Goal: Task Accomplishment & Management: Manage account settings

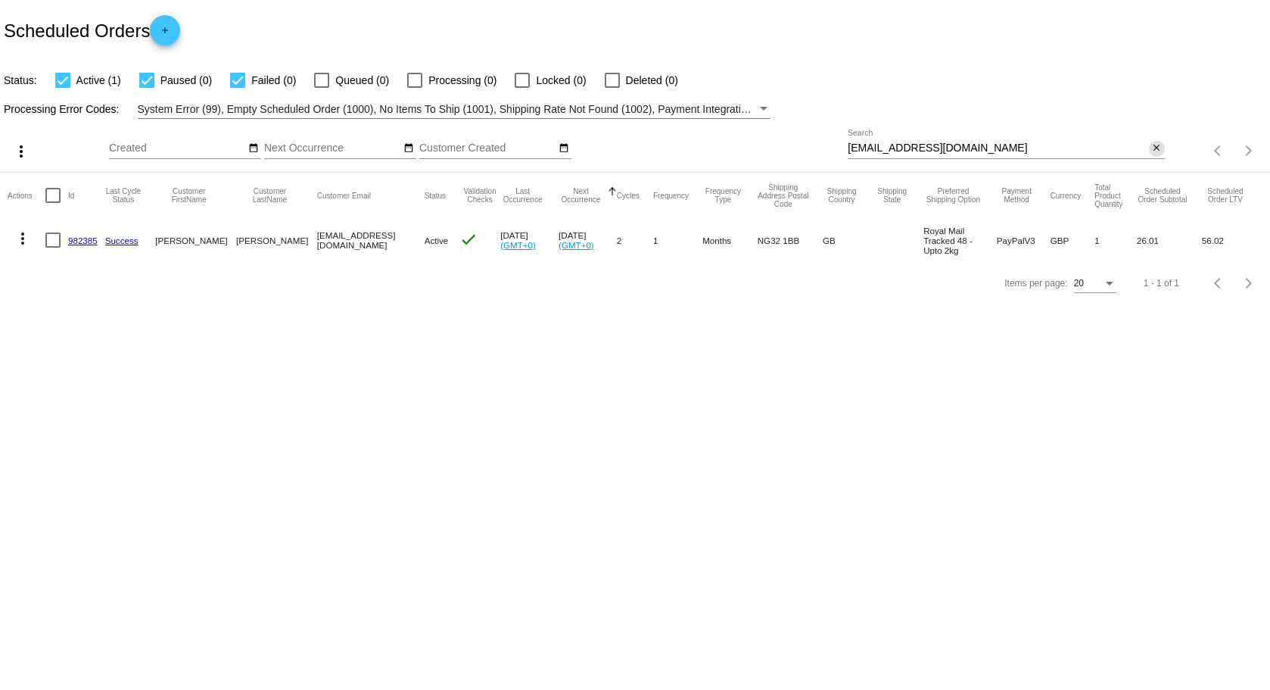
click at [1156, 147] on mat-icon "close" at bounding box center [1156, 148] width 11 height 12
click at [1151, 147] on mat-icon "search" at bounding box center [1156, 150] width 18 height 23
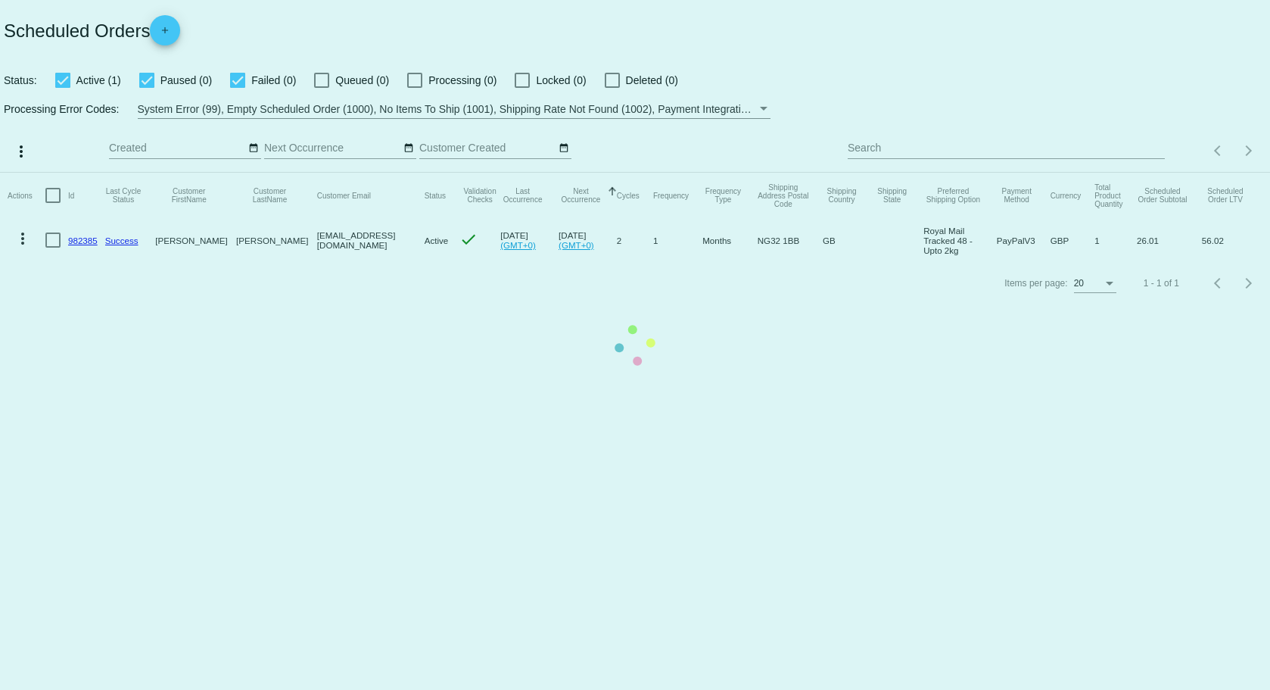
click at [1063, 173] on mat-table "Actions Id Last Cycle Status Customer FirstName Customer LastName Customer Emai…" at bounding box center [635, 217] width 1270 height 89
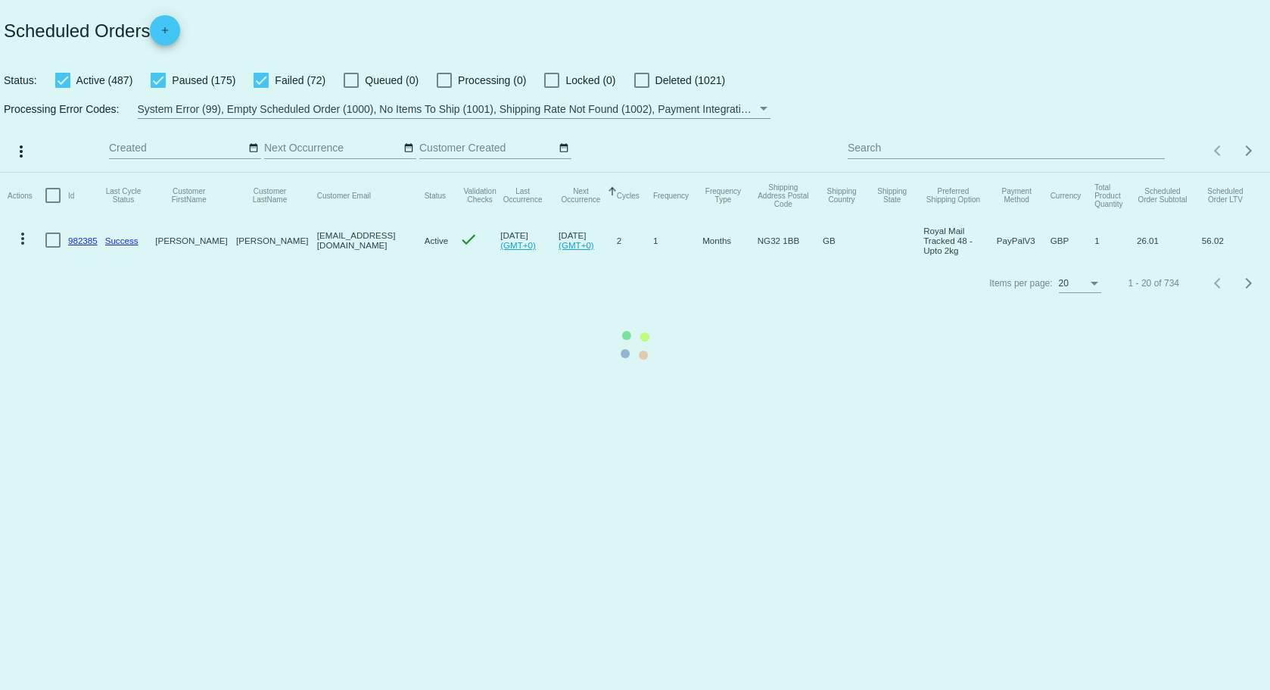
click at [1063, 173] on mat-table "Actions Id Last Cycle Status Customer FirstName Customer LastName Customer Emai…" at bounding box center [635, 217] width 1270 height 89
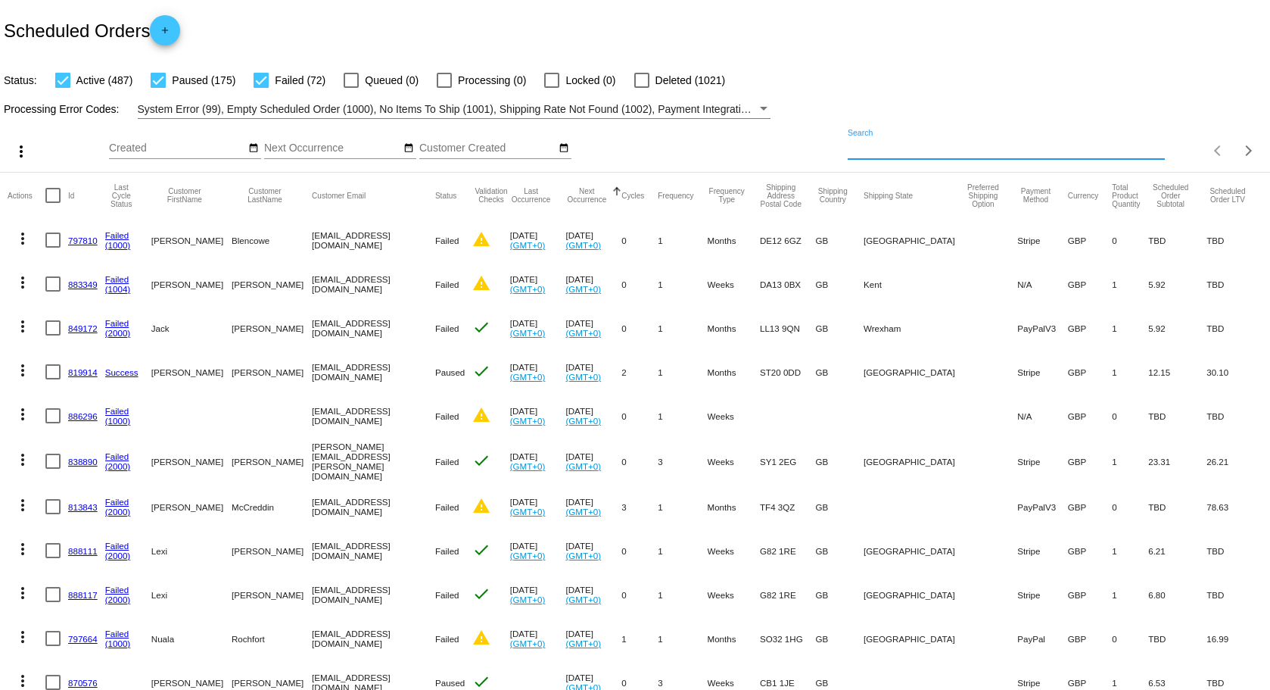
click at [1063, 150] on input "Search" at bounding box center [1006, 148] width 316 height 12
paste input "[EMAIL_ADDRESS][DOMAIN_NAME]"
type input "[EMAIL_ADDRESS][DOMAIN_NAME]"
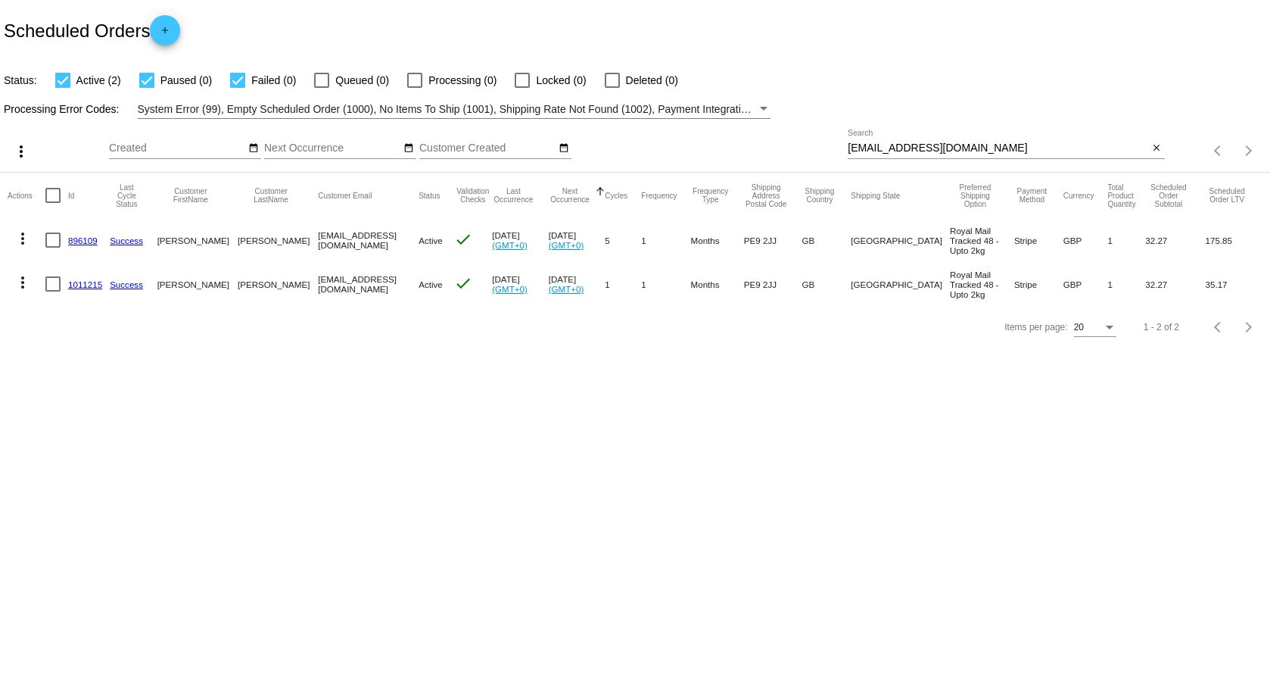
click at [83, 287] on link "1011215" at bounding box center [85, 284] width 34 height 10
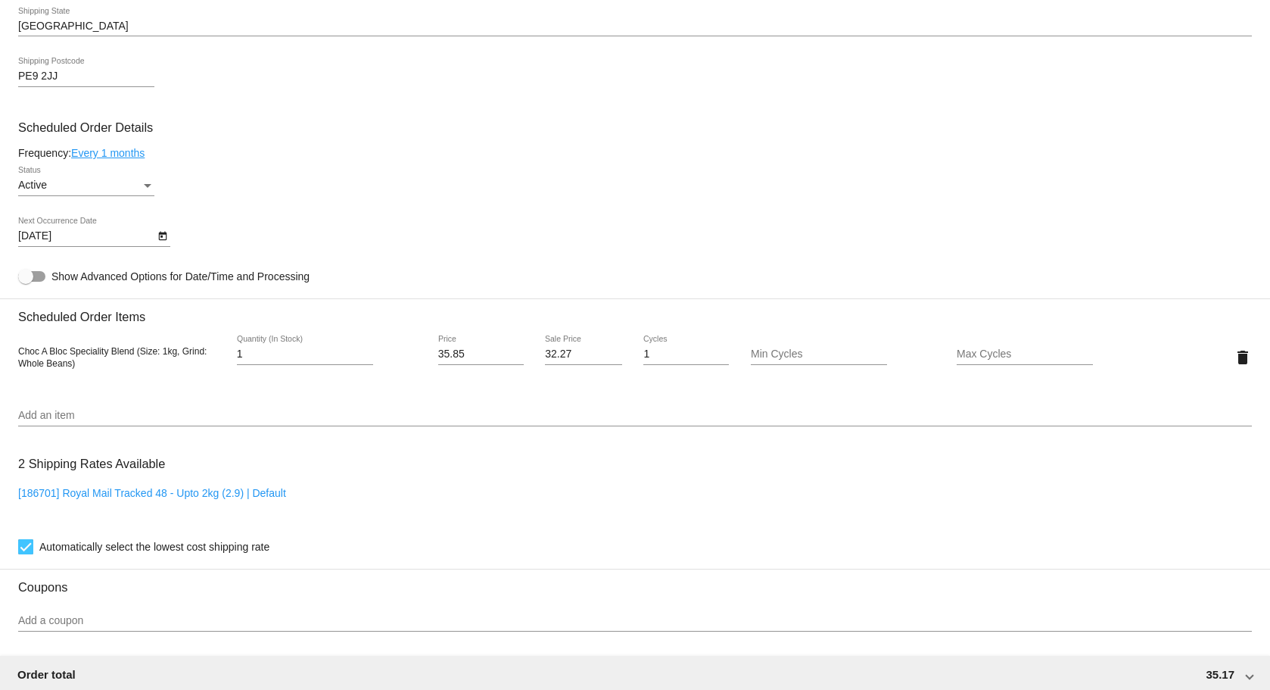
scroll to position [681, 0]
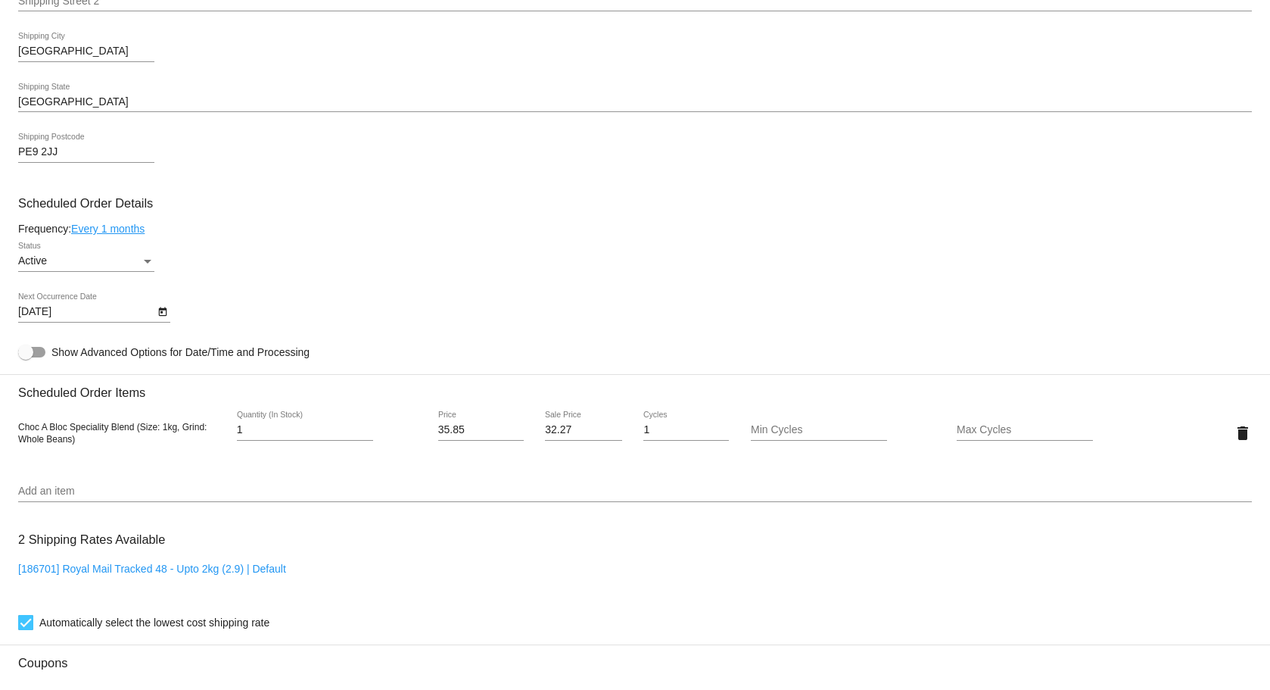
click at [114, 234] on link "Every 1 months" at bounding box center [107, 229] width 73 height 12
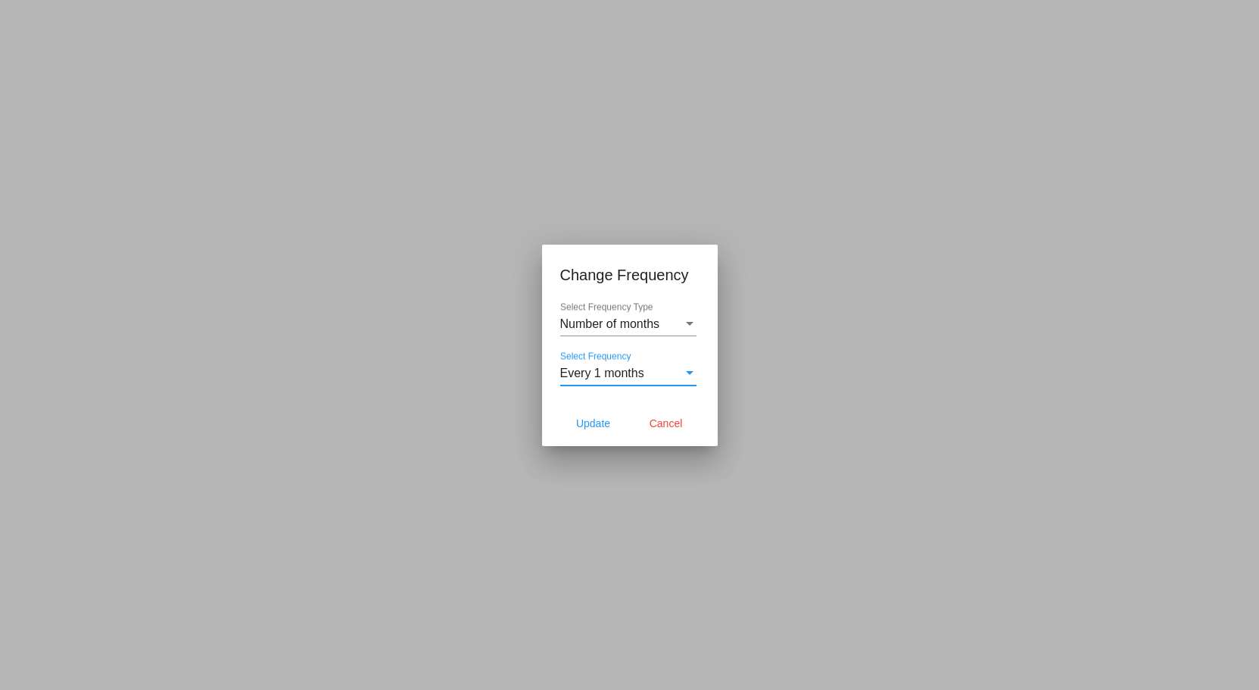
click at [656, 373] on div "Every 1 months" at bounding box center [621, 373] width 123 height 14
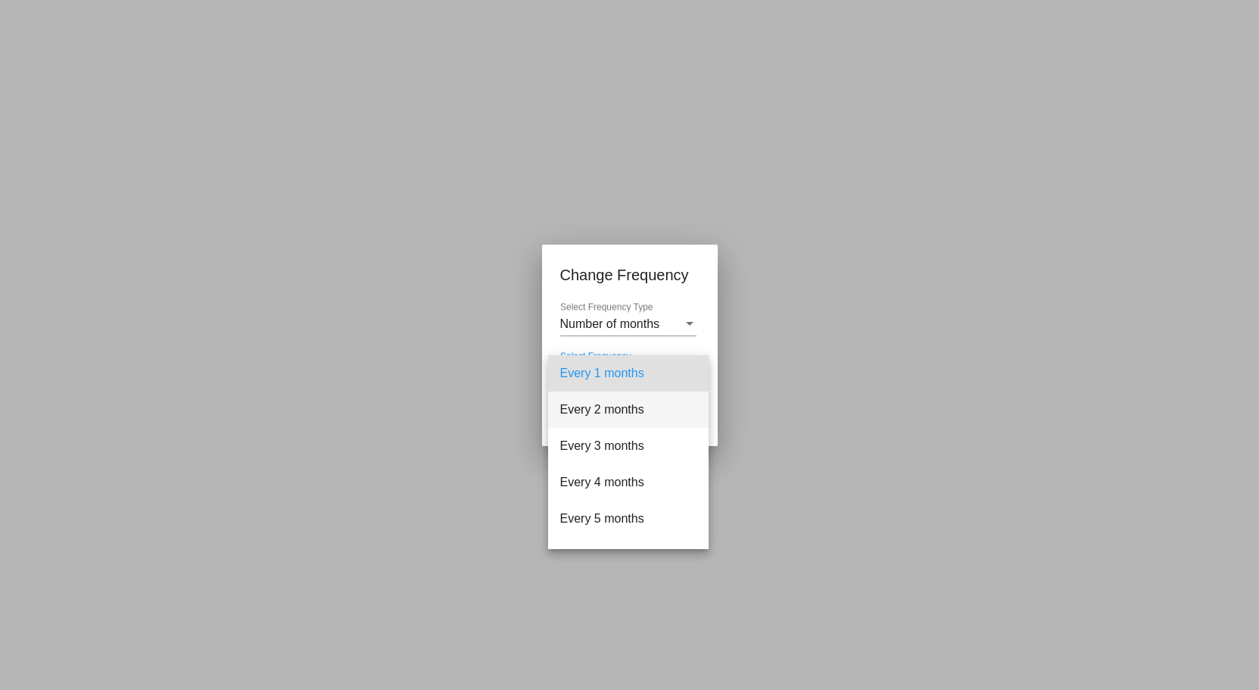
click at [625, 397] on span "Every 2 months" at bounding box center [628, 409] width 136 height 36
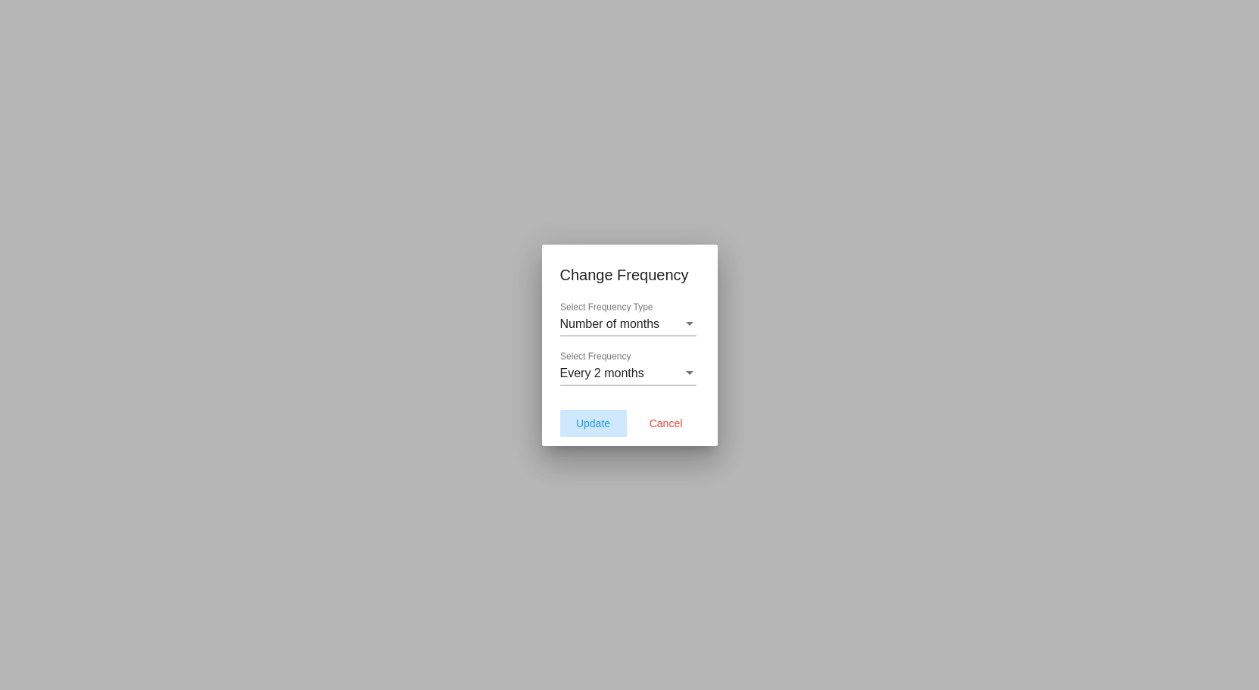
click at [603, 419] on span "Update" at bounding box center [593, 423] width 34 height 12
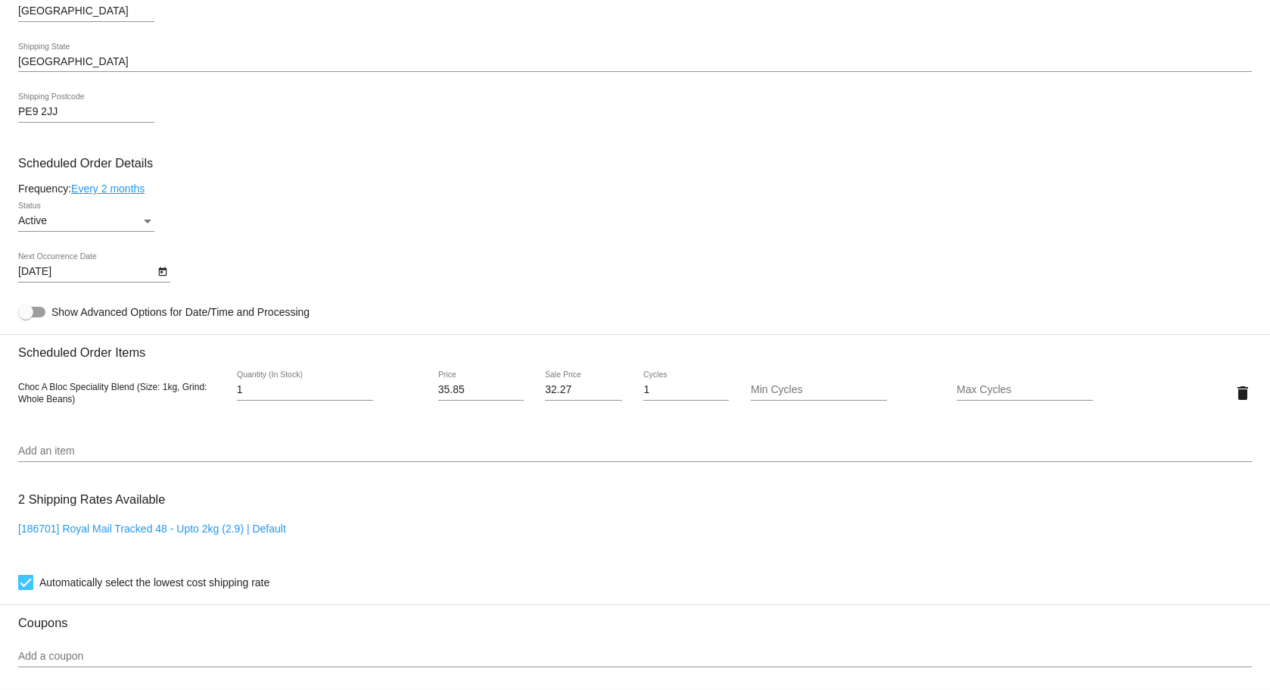
type input "[DATE]"
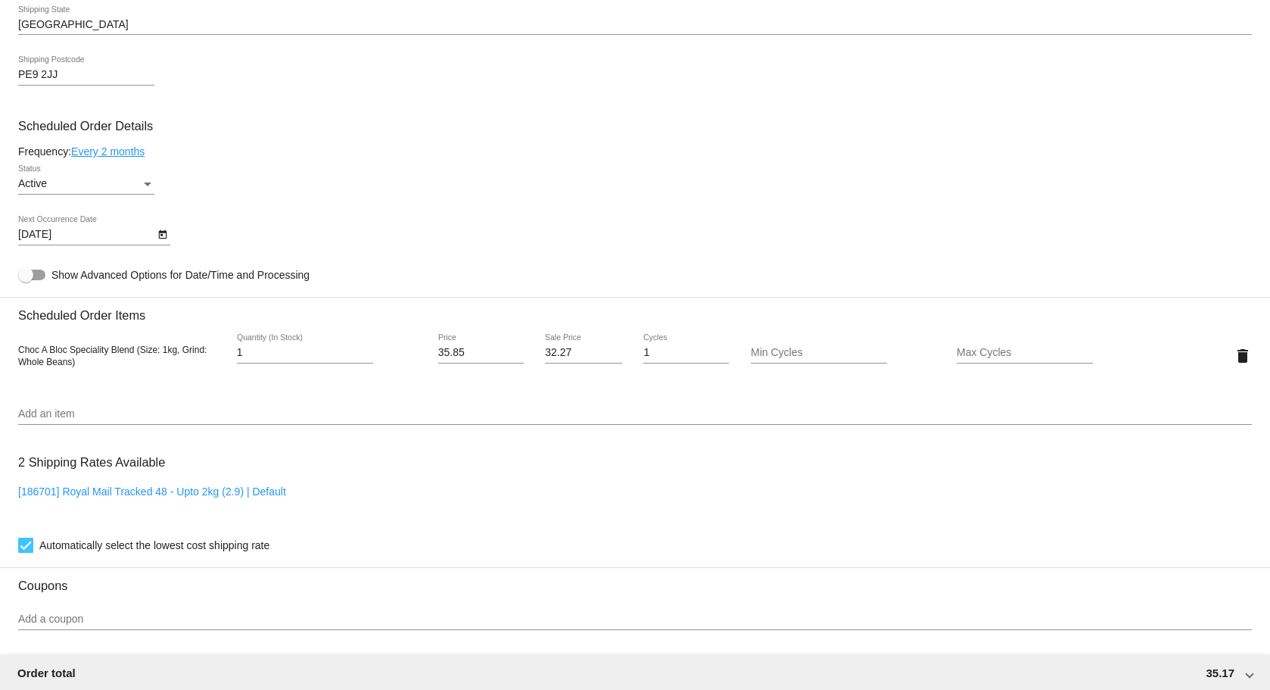
scroll to position [757, 0]
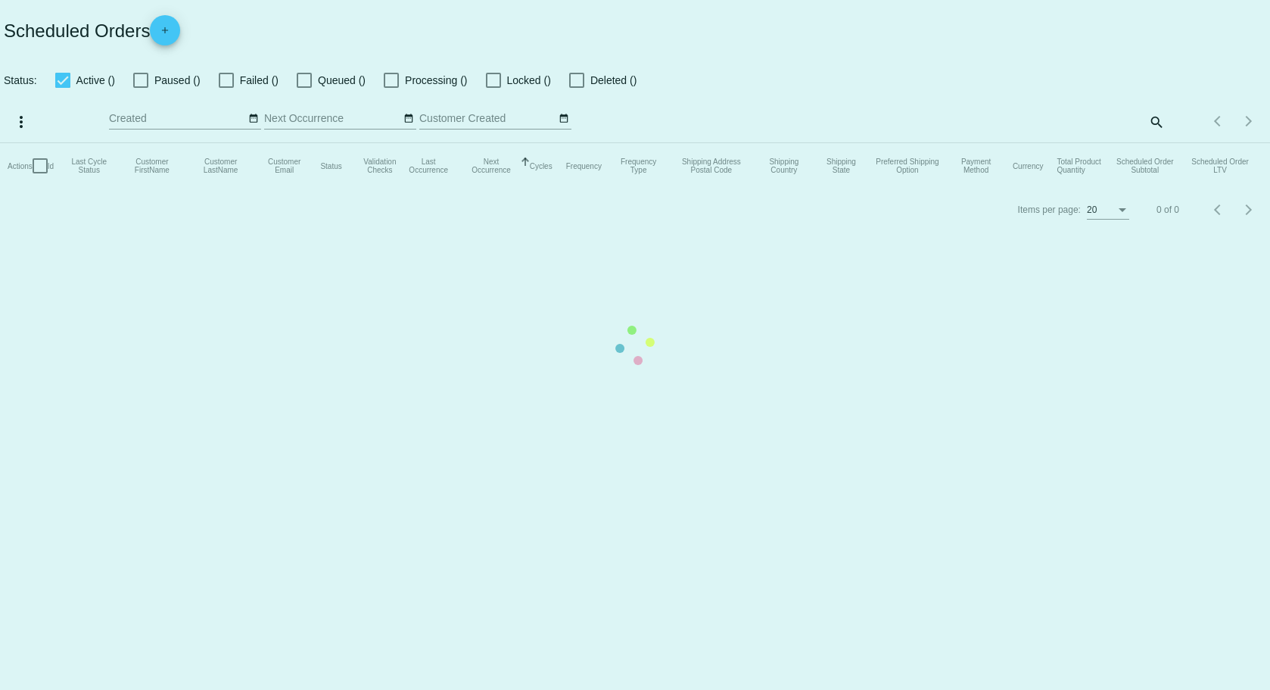
checkbox input "true"
